Goal: Transaction & Acquisition: Subscribe to service/newsletter

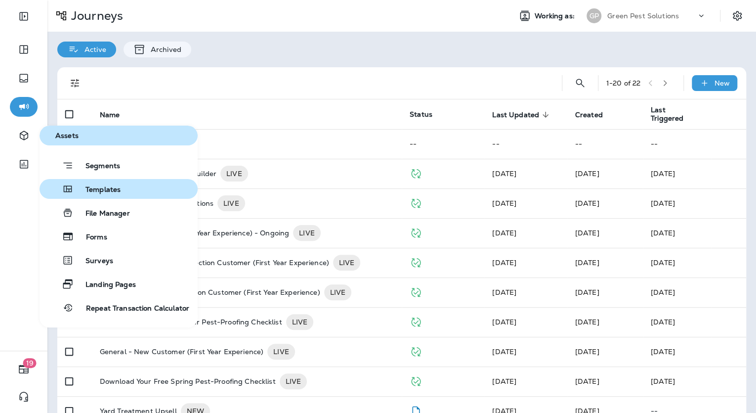
click at [120, 189] on span "Templates" at bounding box center [97, 189] width 47 height 9
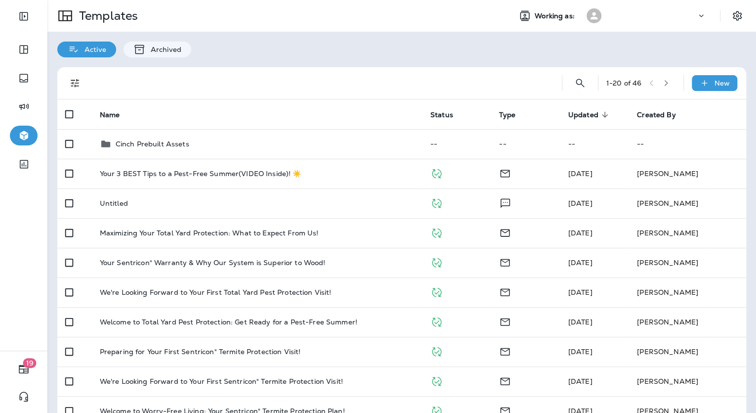
click at [697, 16] on icon at bounding box center [701, 16] width 10 height 10
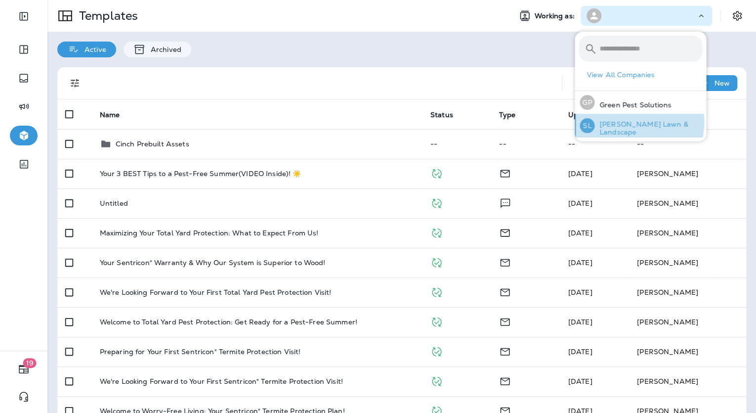
click at [637, 123] on div "SL Schendel Lawn & Landscape" at bounding box center [641, 126] width 130 height 24
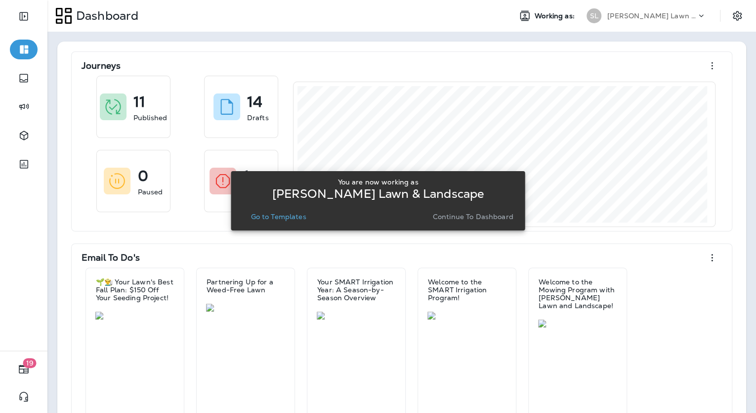
click at [441, 219] on p "Continue to Dashboard" at bounding box center [473, 217] width 81 height 8
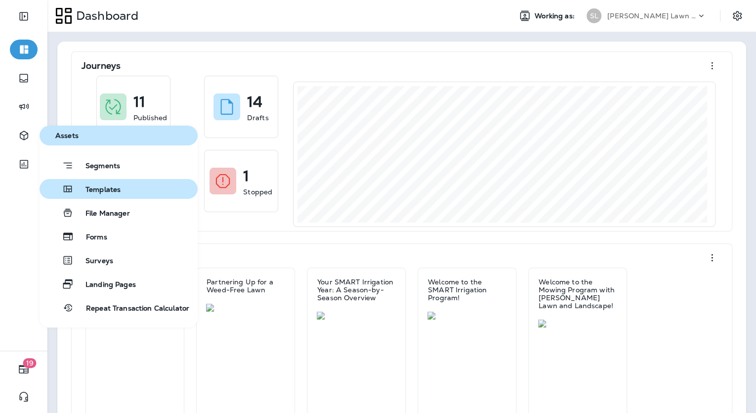
click at [87, 198] on button "Templates" at bounding box center [119, 189] width 158 height 20
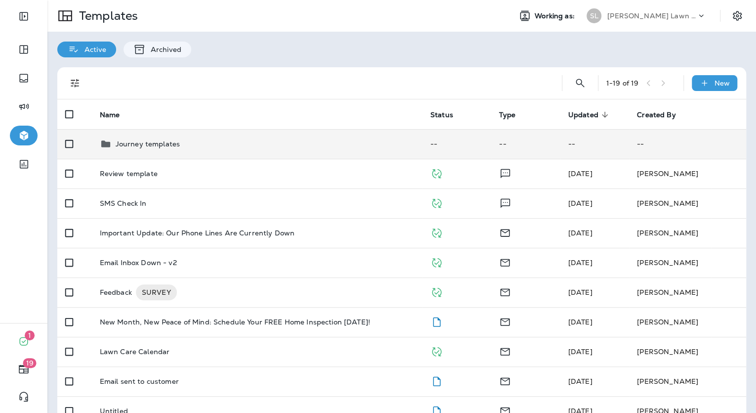
click at [209, 146] on div "Journey templates" at bounding box center [257, 144] width 315 height 12
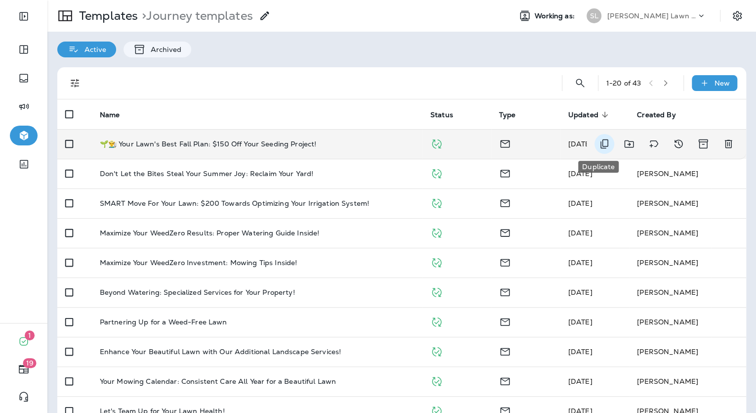
click at [601, 146] on icon "Duplicate" at bounding box center [605, 143] width 8 height 9
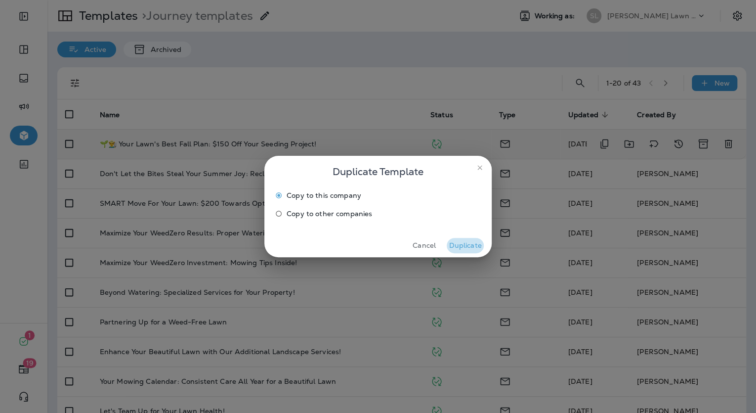
click at [465, 242] on button "Duplicate" at bounding box center [465, 245] width 37 height 15
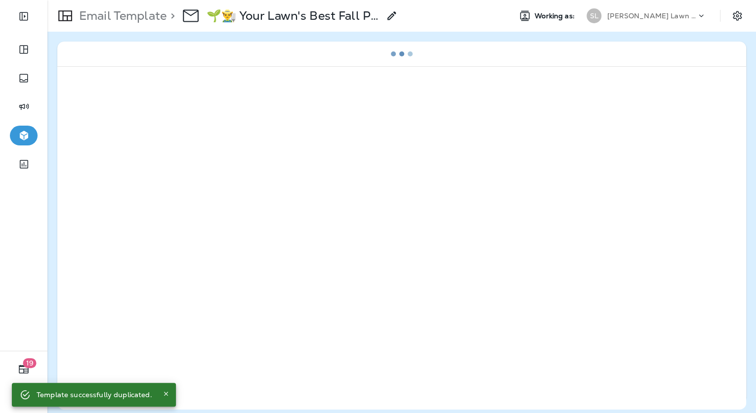
click at [393, 18] on icon at bounding box center [392, 16] width 12 height 12
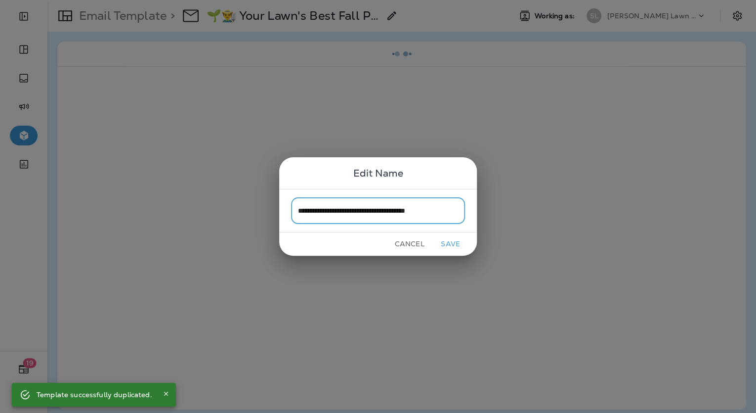
type input "**********"
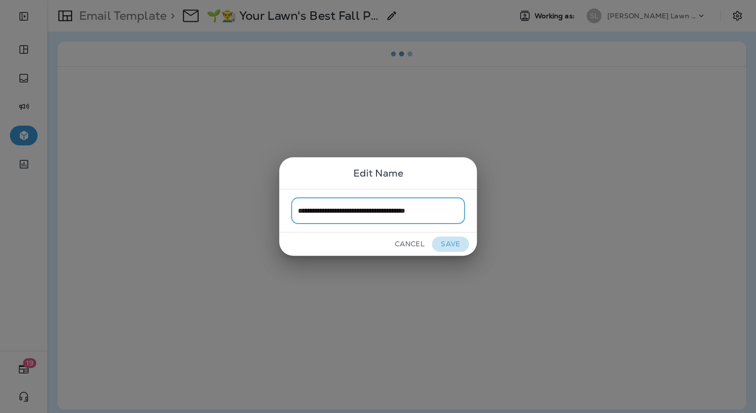
click at [451, 243] on button "Save" at bounding box center [450, 243] width 37 height 15
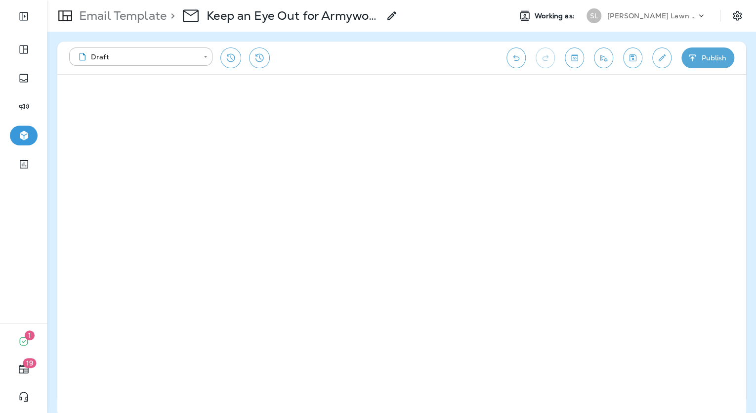
click at [393, 16] on use at bounding box center [392, 15] width 8 height 8
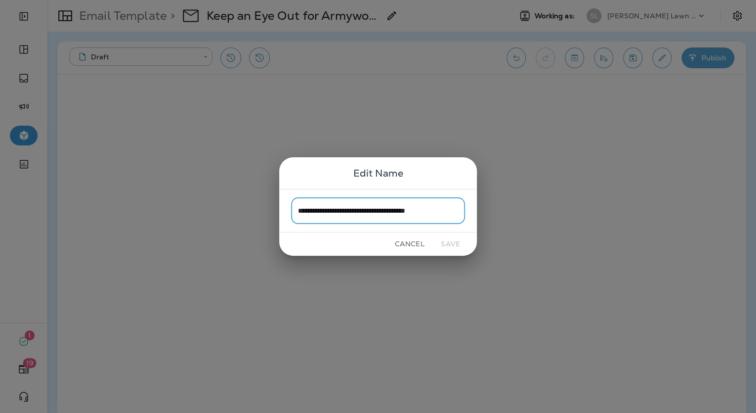
click at [412, 240] on button "Cancel" at bounding box center [409, 243] width 37 height 15
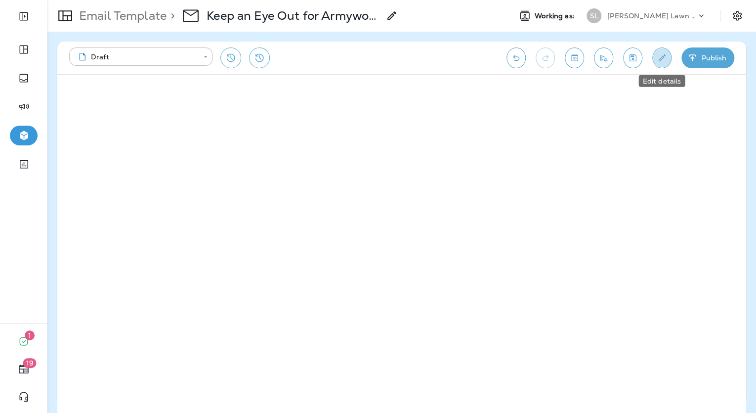
click at [658, 55] on icon "Edit details" at bounding box center [662, 58] width 10 height 10
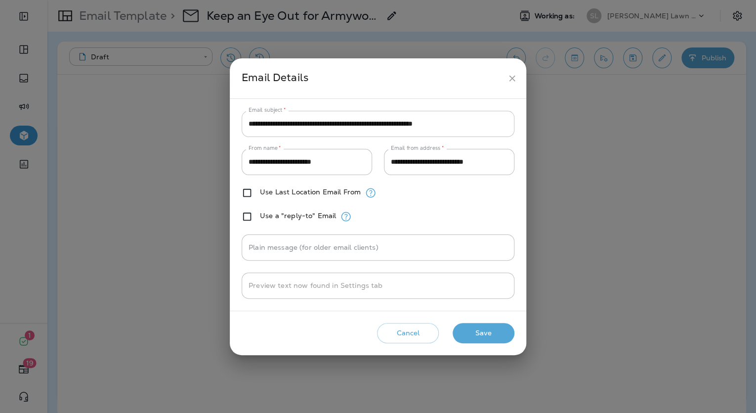
click at [376, 128] on input "**********" at bounding box center [378, 124] width 273 height 26
paste input "text"
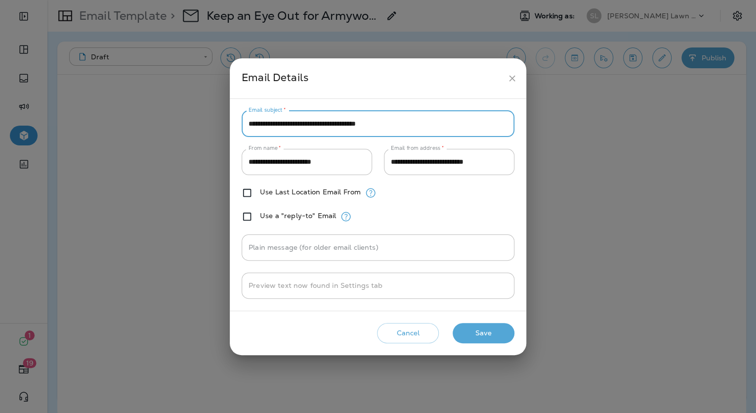
type input "**********"
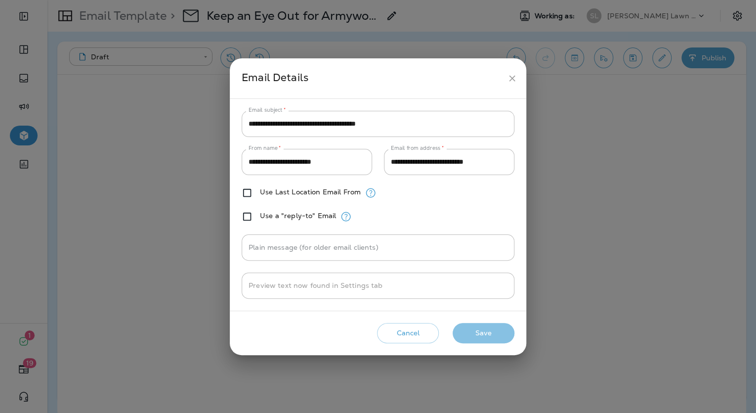
click at [482, 323] on button "Save" at bounding box center [484, 333] width 62 height 20
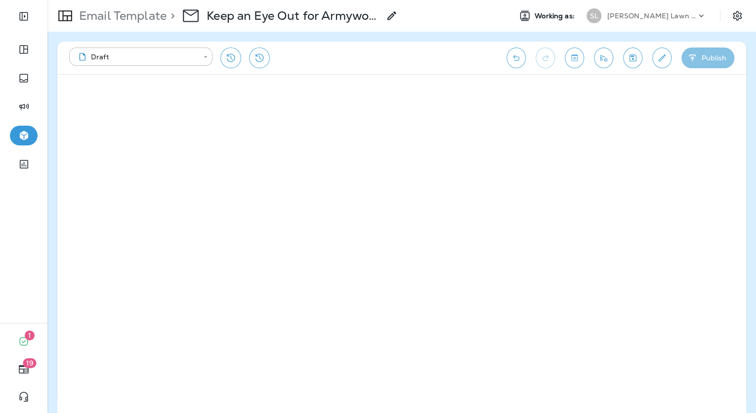
click at [702, 64] on button "Publish" at bounding box center [708, 57] width 53 height 21
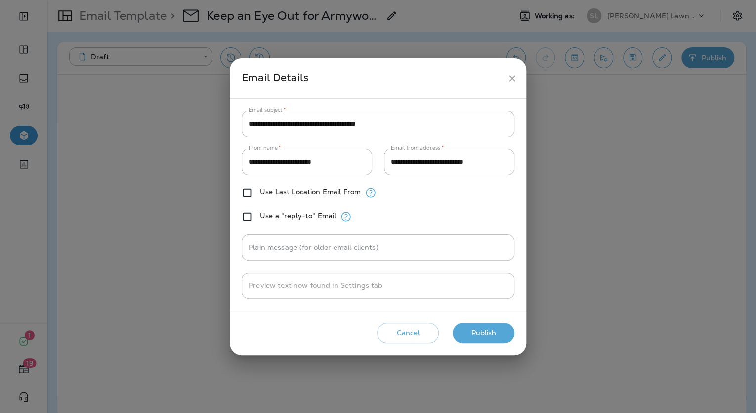
click at [492, 331] on button "Publish" at bounding box center [484, 333] width 62 height 20
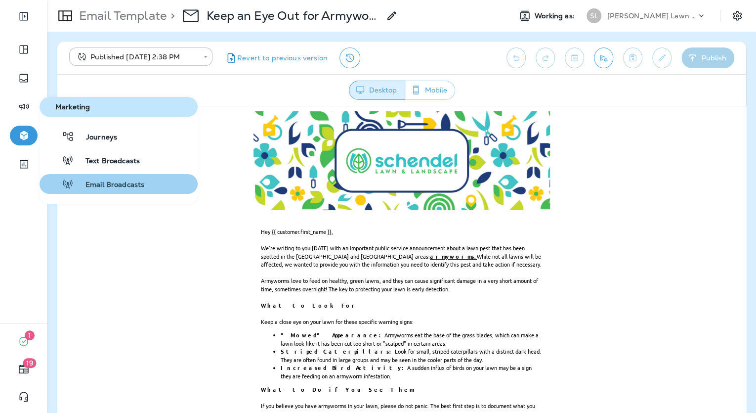
click at [107, 180] on span "Email Broadcasts" at bounding box center [109, 184] width 71 height 9
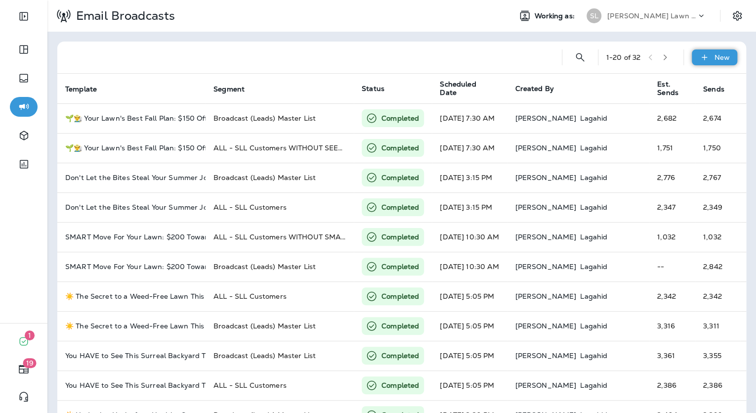
click at [701, 57] on icon at bounding box center [703, 56] width 5 height 5
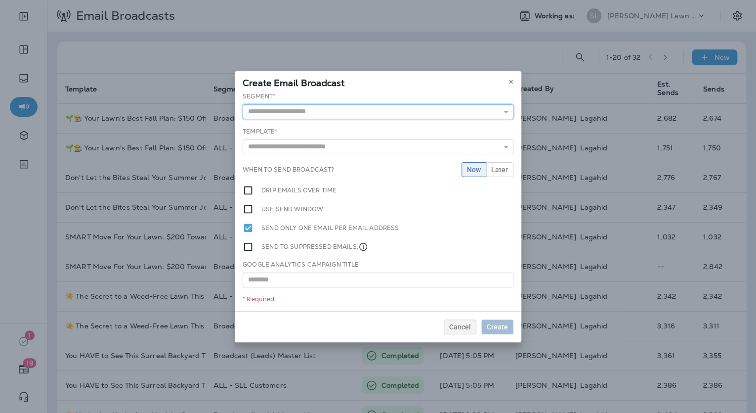
click at [397, 107] on input "text" at bounding box center [378, 111] width 271 height 15
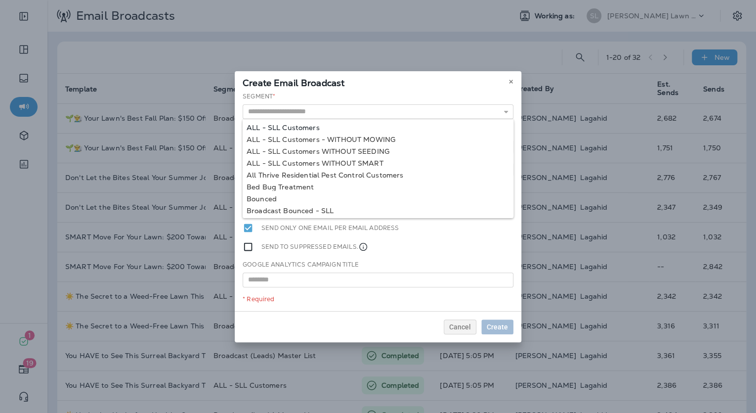
type input "**********"
click at [372, 126] on div "**********" at bounding box center [378, 201] width 287 height 219
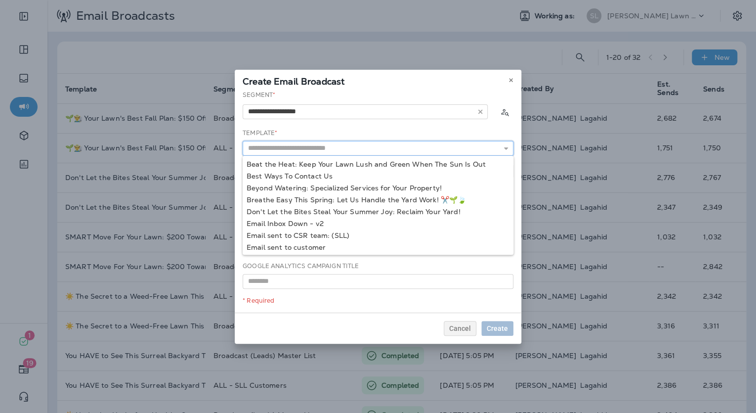
click at [432, 146] on input "text" at bounding box center [378, 148] width 271 height 15
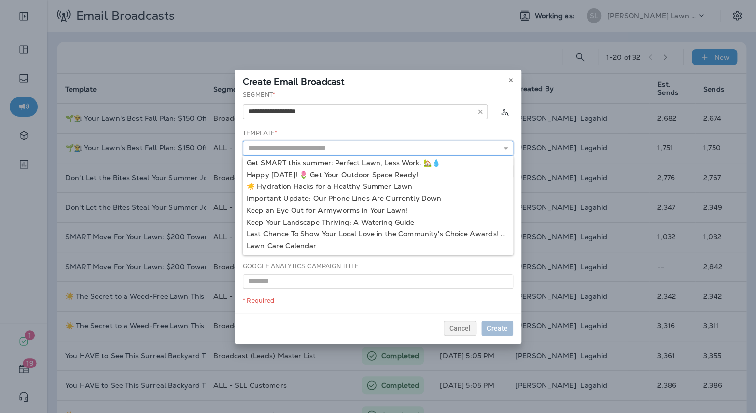
scroll to position [143, 0]
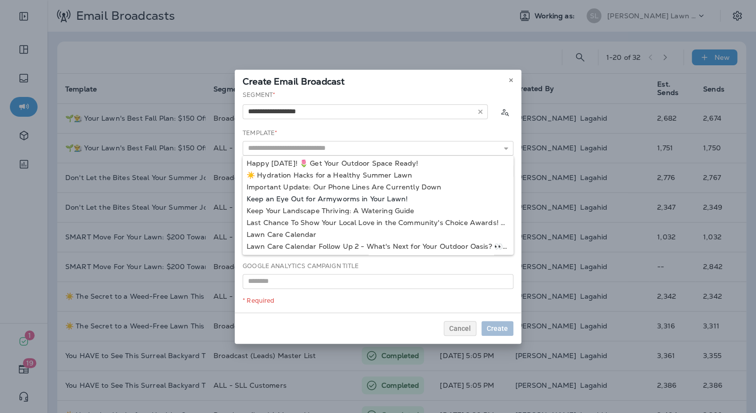
type input "**********"
click at [347, 200] on div "**********" at bounding box center [378, 201] width 287 height 222
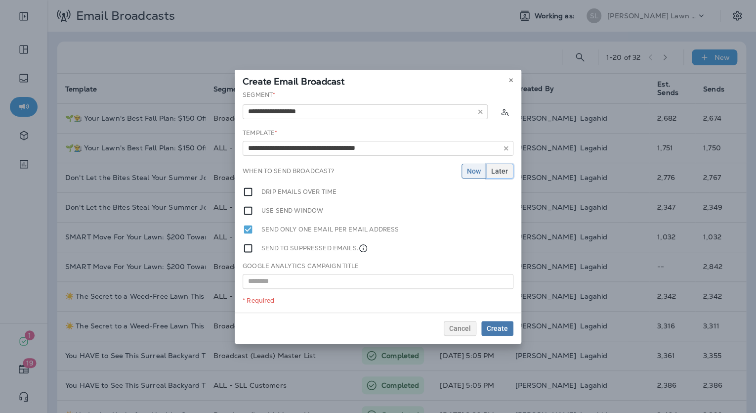
click at [496, 173] on span "Later" at bounding box center [499, 171] width 17 height 7
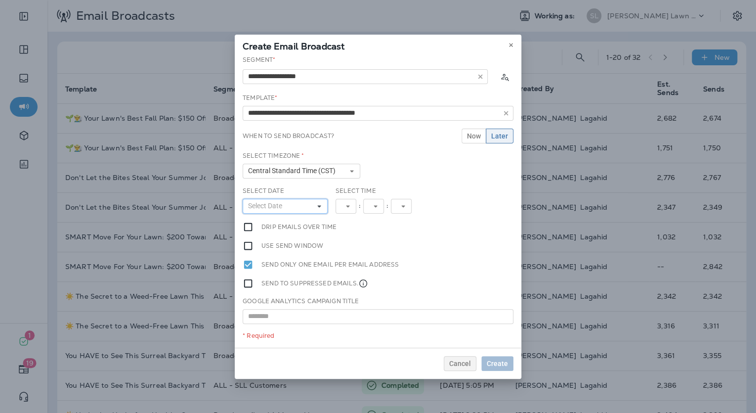
click at [294, 208] on button "Select Date" at bounding box center [285, 206] width 85 height 15
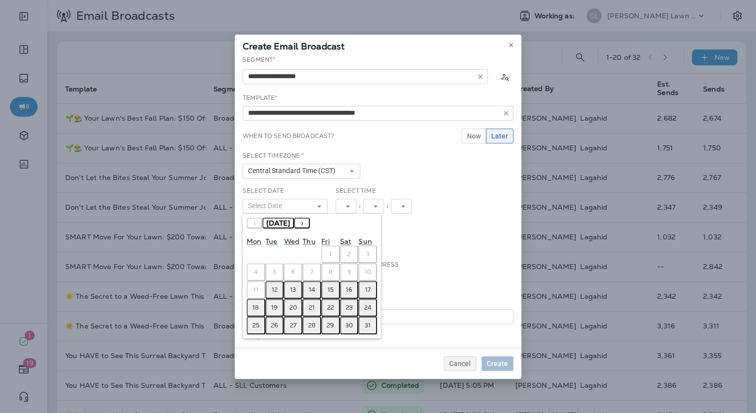
click at [274, 290] on abbr "12" at bounding box center [275, 290] width 6 height 8
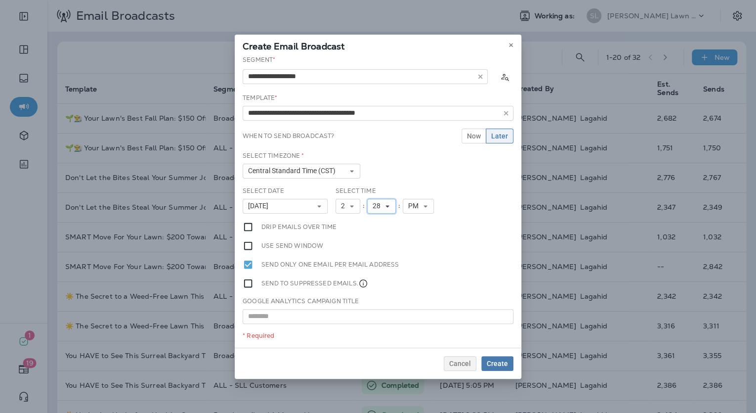
click at [386, 203] on icon at bounding box center [388, 206] width 6 height 6
click at [377, 318] on link "45" at bounding box center [381, 321] width 29 height 12
click at [502, 360] on span "Create" at bounding box center [497, 363] width 21 height 7
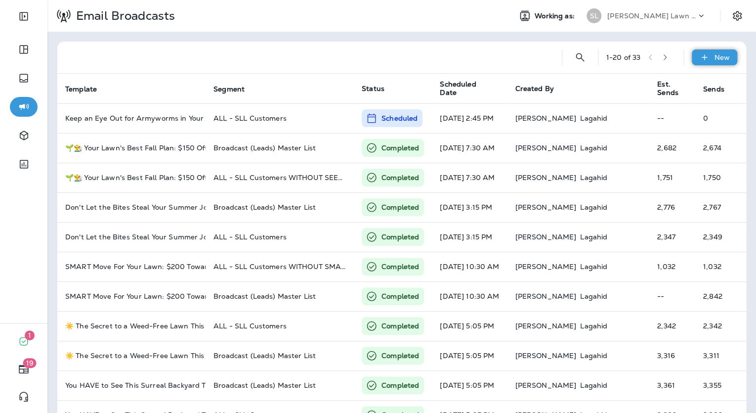
click at [715, 58] on p "New" at bounding box center [722, 57] width 15 height 8
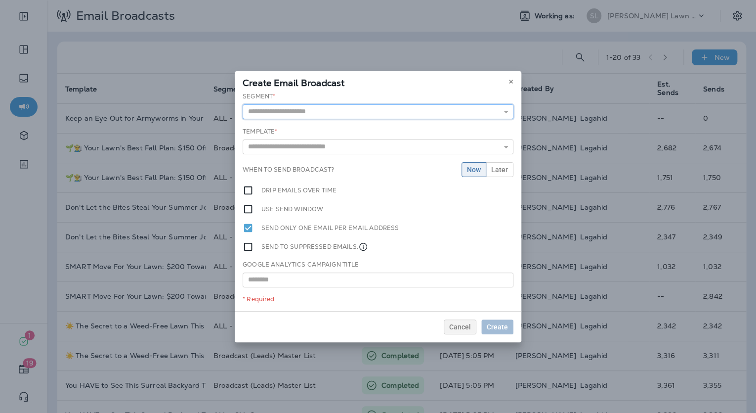
click at [409, 116] on input "text" at bounding box center [378, 111] width 271 height 15
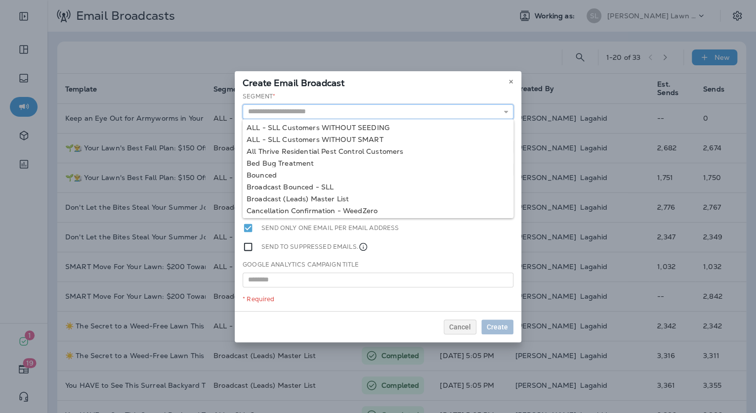
scroll to position [24, 0]
type input "**********"
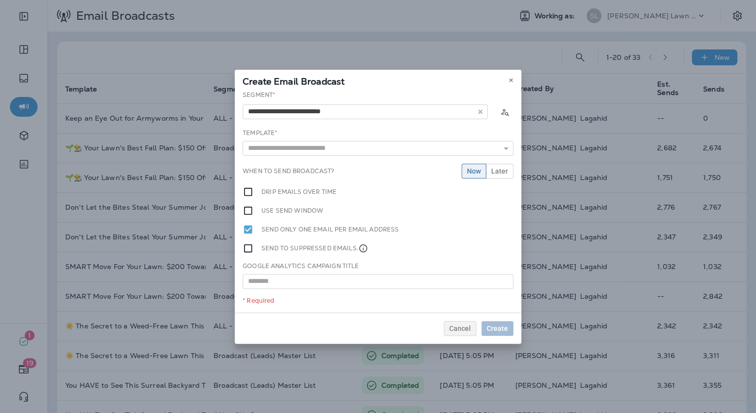
click at [358, 196] on div "**********" at bounding box center [378, 201] width 287 height 222
click at [428, 145] on input "text" at bounding box center [378, 148] width 271 height 15
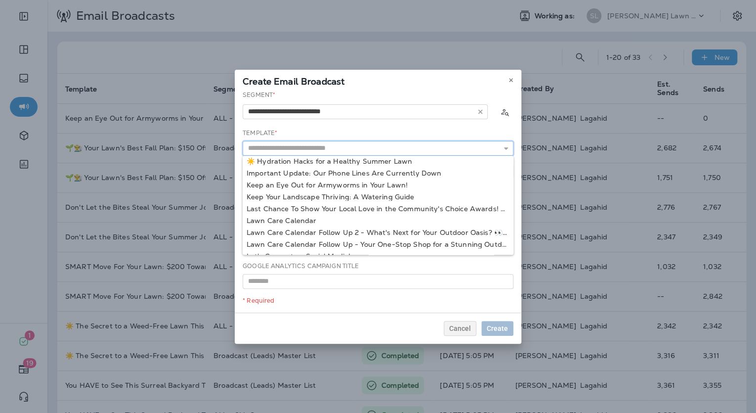
scroll to position [143, 0]
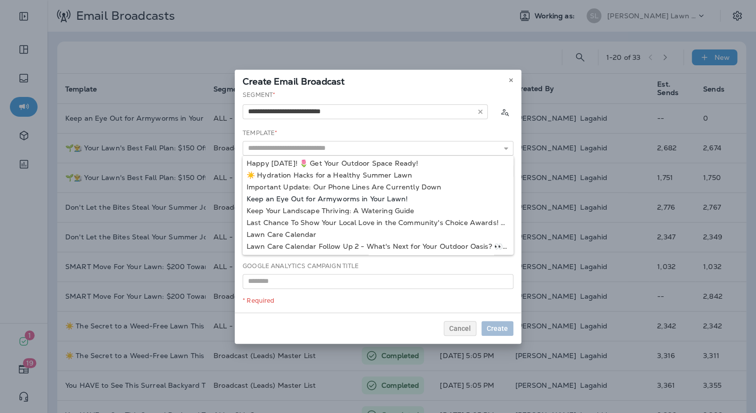
type input "**********"
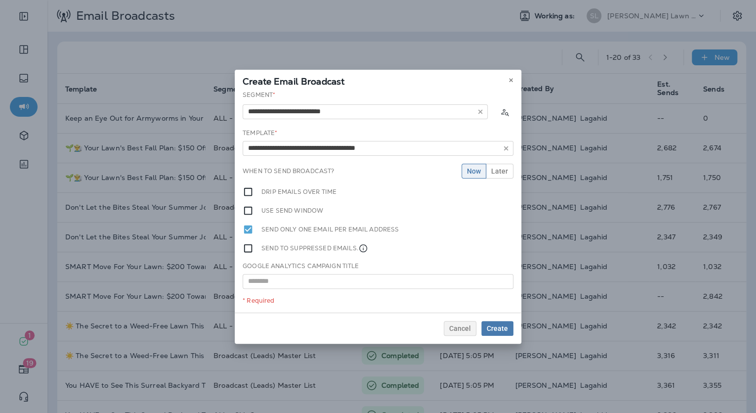
click at [305, 196] on div "**********" at bounding box center [378, 201] width 287 height 222
click at [504, 169] on span "Later" at bounding box center [499, 171] width 17 height 7
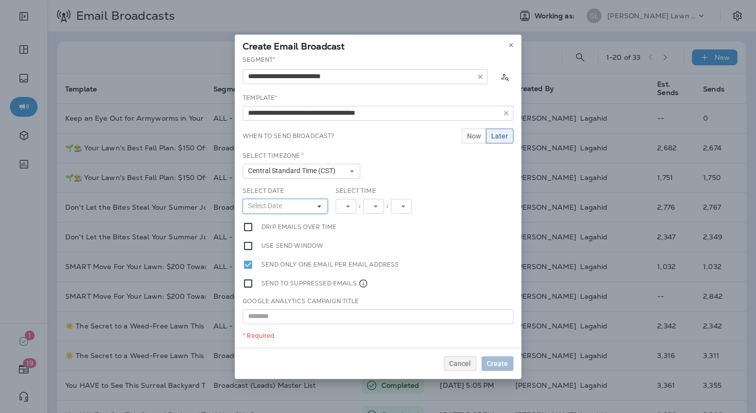
click at [293, 206] on button "Select Date" at bounding box center [285, 206] width 85 height 15
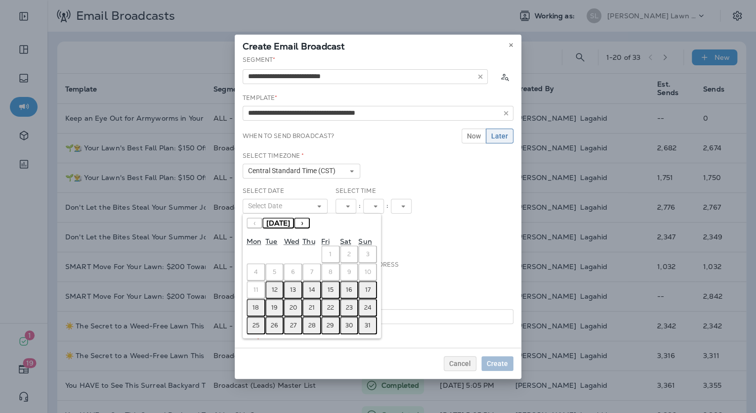
click at [274, 286] on abbr "12" at bounding box center [275, 290] width 6 height 8
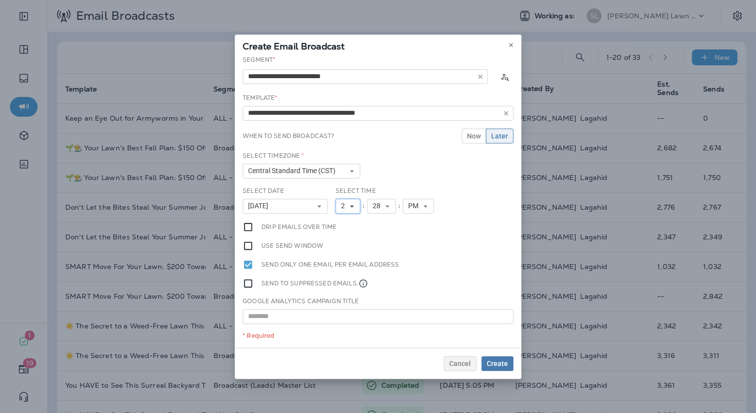
click at [346, 203] on span "2" at bounding box center [345, 206] width 8 height 8
click at [374, 202] on span "28" at bounding box center [379, 206] width 12 height 8
click at [370, 321] on link "45" at bounding box center [381, 321] width 29 height 12
click at [336, 233] on link "2" at bounding box center [348, 234] width 25 height 12
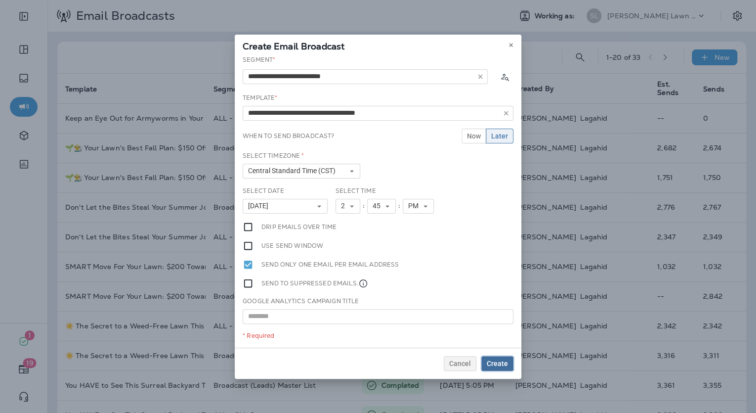
click at [490, 361] on span "Create" at bounding box center [497, 363] width 21 height 7
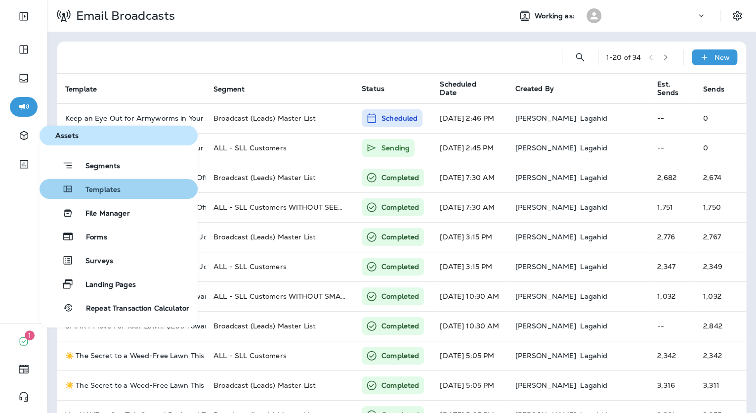
click at [94, 198] on button "Templates" at bounding box center [119, 189] width 158 height 20
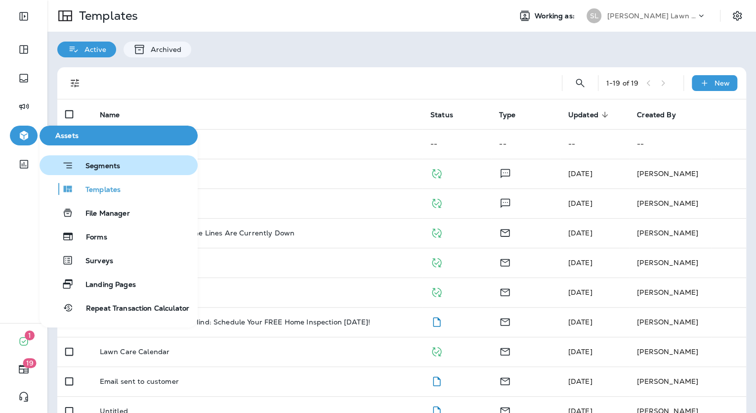
click at [83, 162] on span "Segments" at bounding box center [97, 167] width 46 height 10
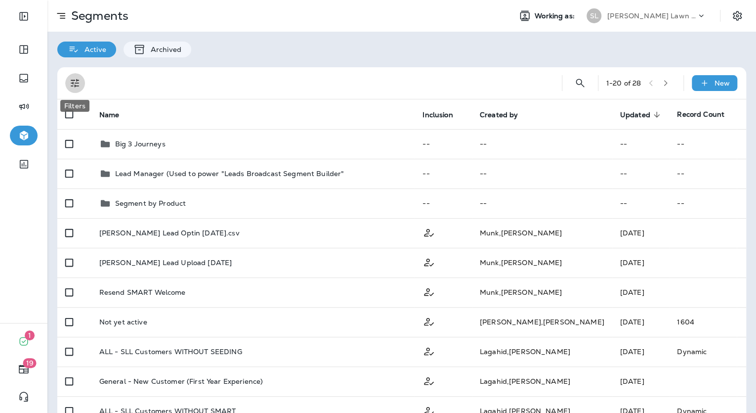
click at [74, 85] on icon "Filters" at bounding box center [75, 83] width 12 height 12
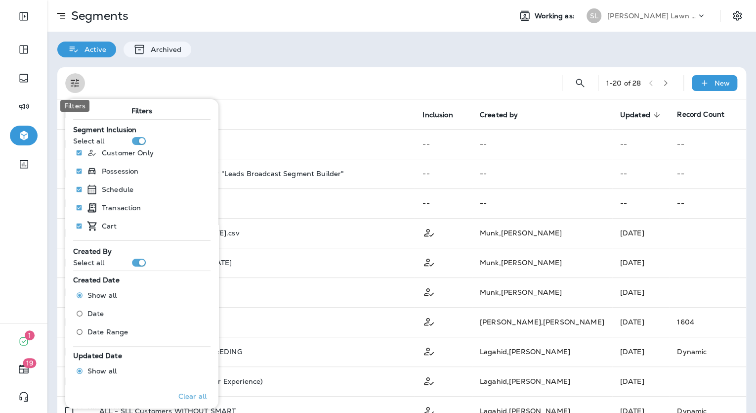
click at [75, 85] on icon "Filters" at bounding box center [75, 83] width 8 height 8
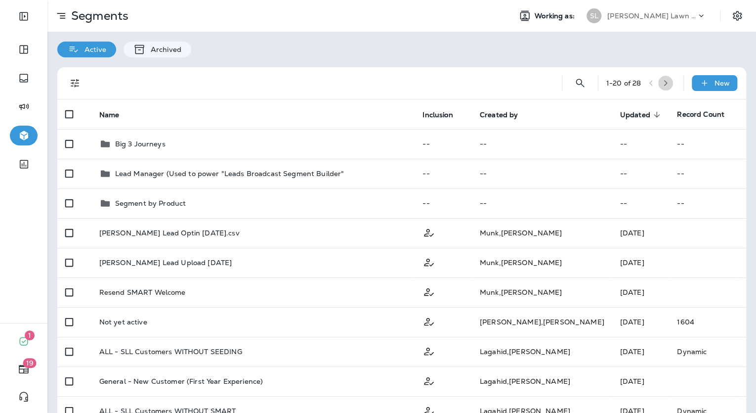
click at [665, 79] on button "button" at bounding box center [665, 83] width 15 height 15
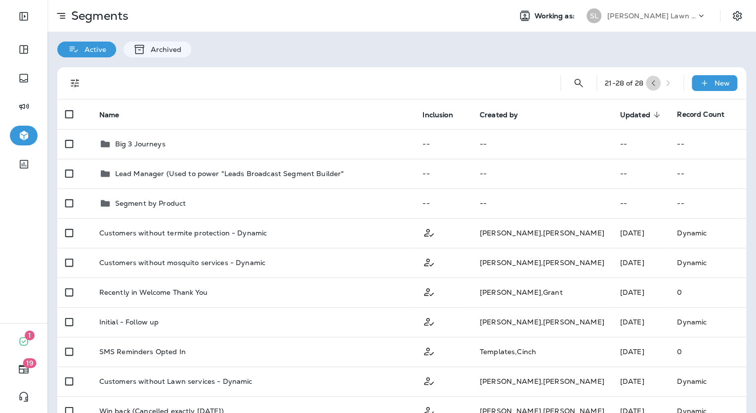
click at [650, 84] on icon "button" at bounding box center [653, 83] width 7 height 7
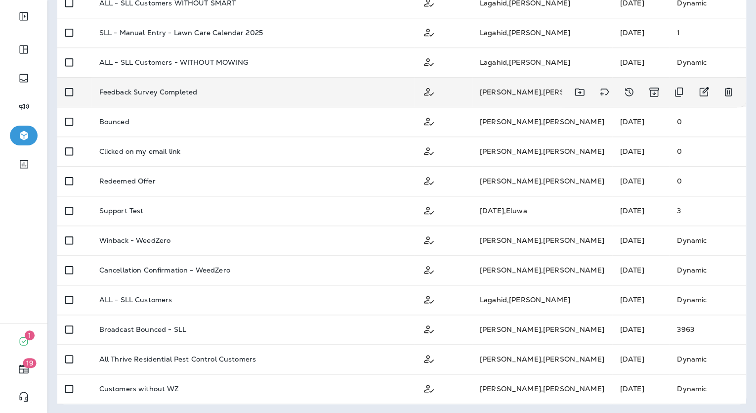
scroll to position [408, 0]
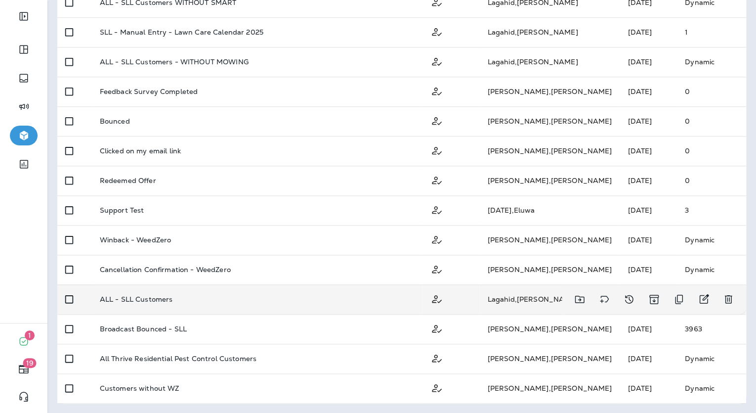
click at [179, 291] on td "ALL - SLL Customers" at bounding box center [257, 299] width 331 height 30
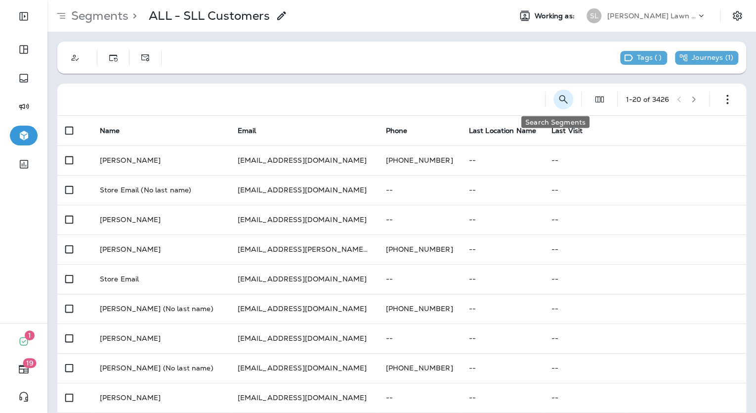
click at [559, 99] on icon "Search Segments" at bounding box center [564, 99] width 12 height 12
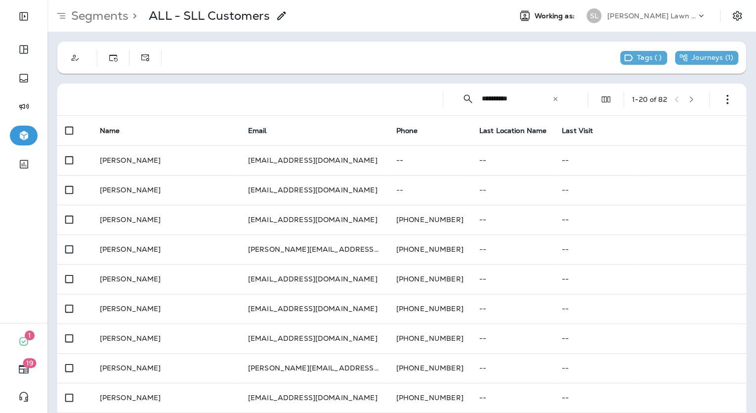
type input "**********"
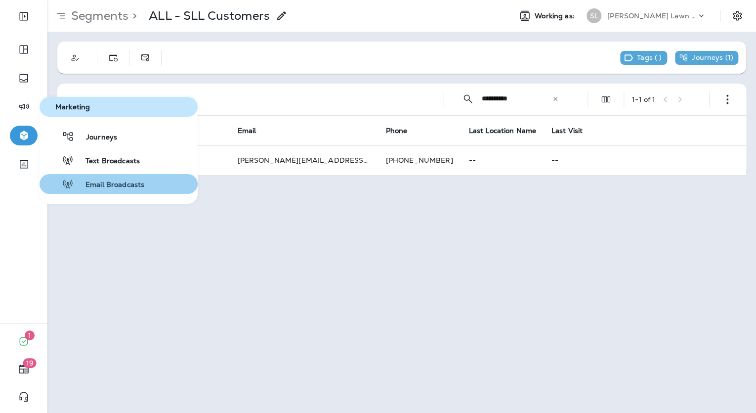
click at [133, 177] on button "Email Broadcasts" at bounding box center [119, 184] width 158 height 20
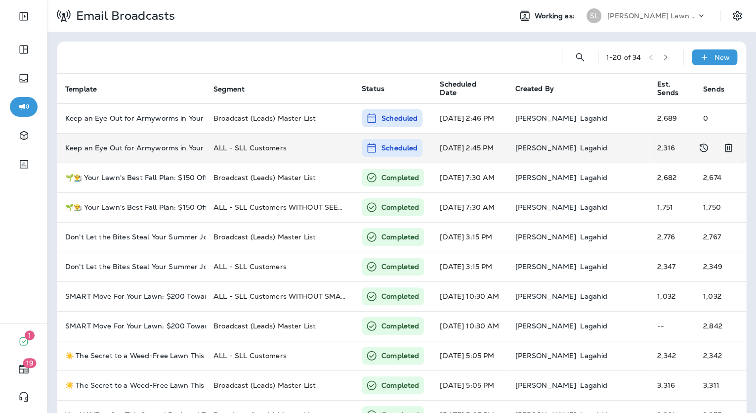
click at [397, 152] on p "Scheduled" at bounding box center [400, 148] width 36 height 10
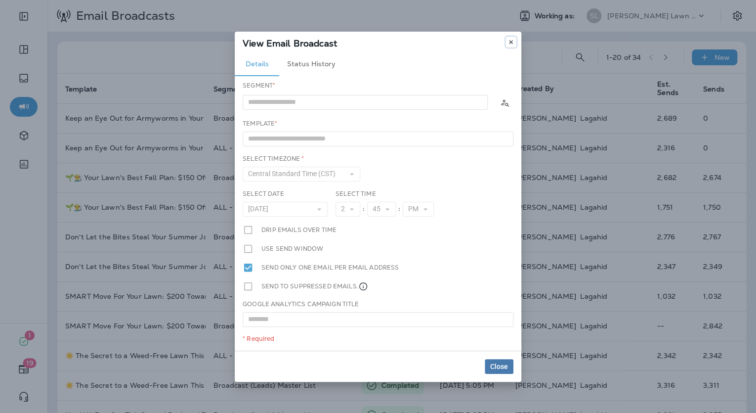
click at [510, 42] on icon at bounding box center [511, 42] width 6 height 6
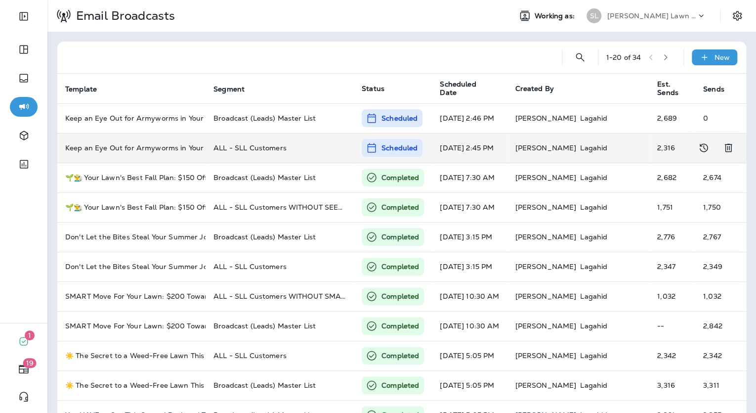
click at [299, 134] on td "ALL - SLL Customers" at bounding box center [280, 148] width 148 height 30
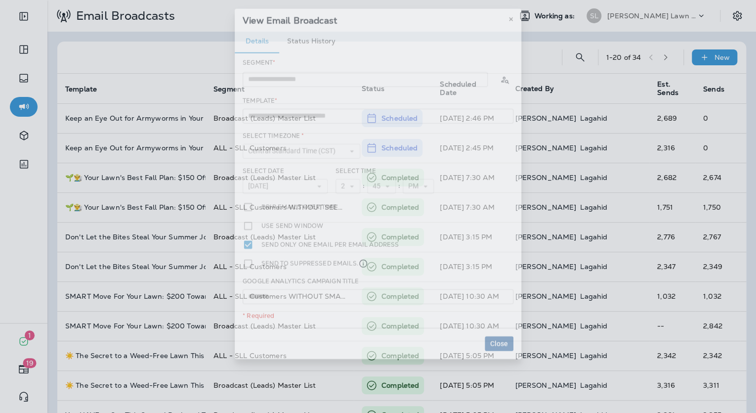
type input "**********"
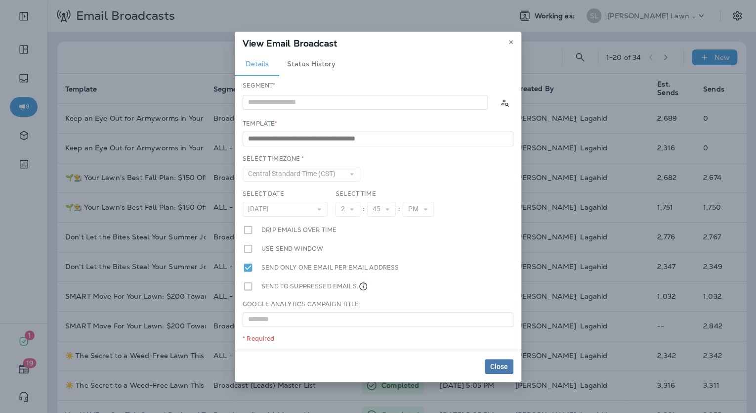
click at [302, 54] on button "Status History" at bounding box center [311, 64] width 64 height 24
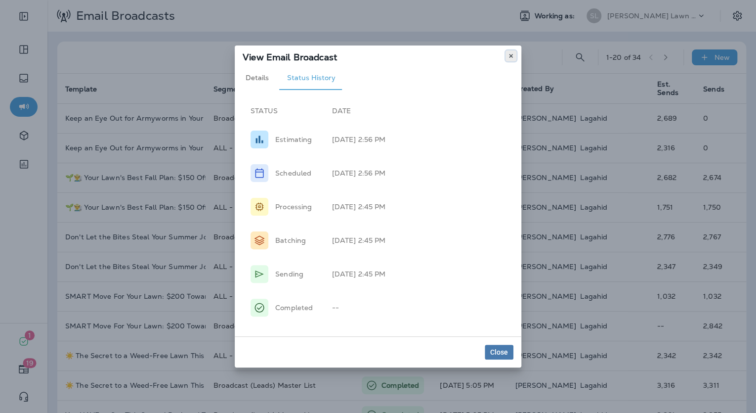
click at [512, 57] on use at bounding box center [510, 56] width 3 height 4
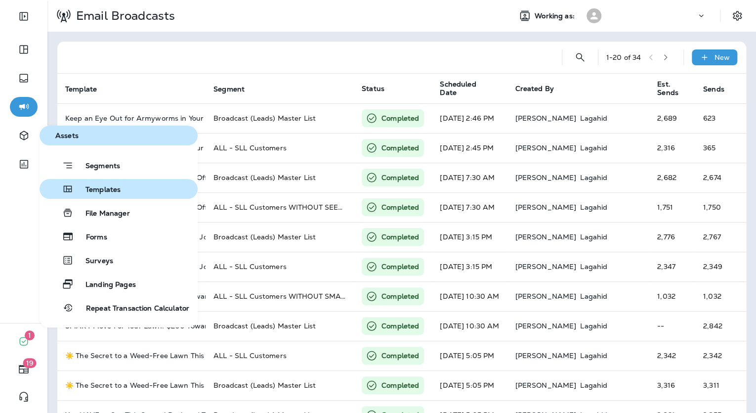
click at [119, 195] on button "Templates" at bounding box center [119, 189] width 158 height 20
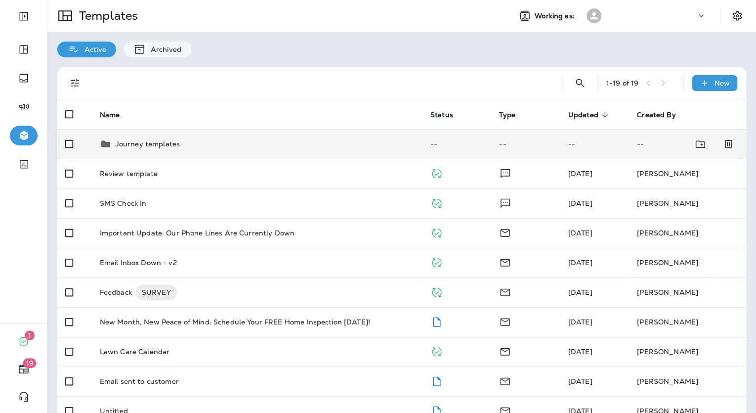
click at [166, 148] on p "Journey templates" at bounding box center [148, 144] width 64 height 8
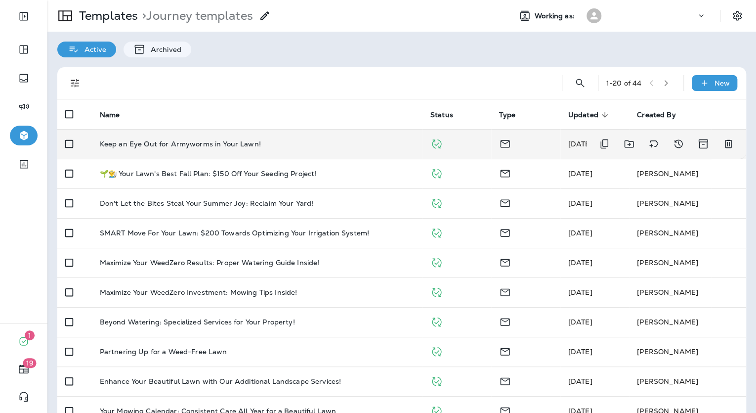
click at [194, 147] on p "Keep an Eye Out for Armyworms in Your Lawn!" at bounding box center [180, 144] width 161 height 8
